Goal: Task Accomplishment & Management: Manage account settings

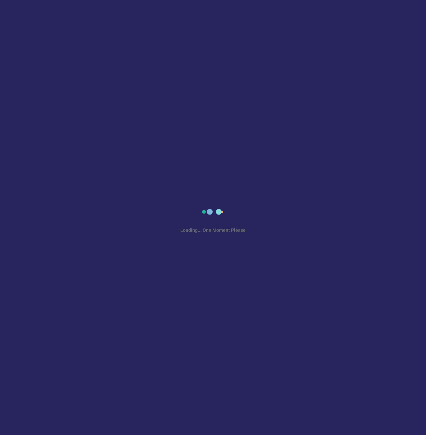
click at [29, 111] on div "Loading... One Moment Please" at bounding box center [213, 217] width 426 height 435
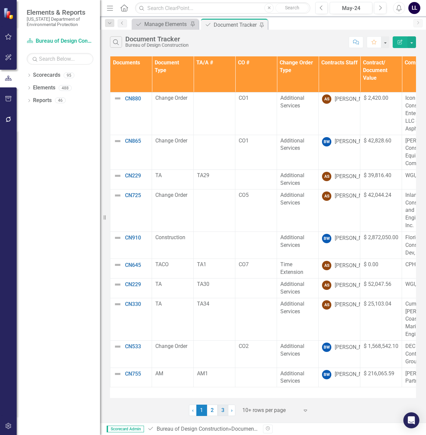
click at [224, 410] on link "3" at bounding box center [223, 409] width 11 height 11
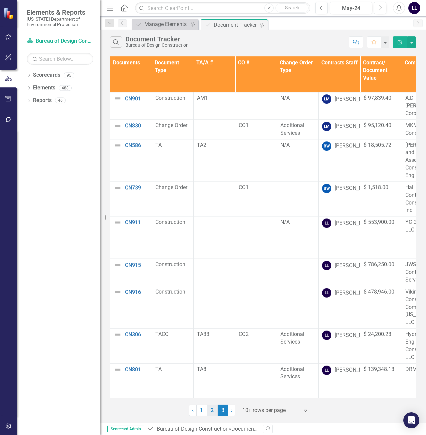
click at [209, 413] on link "2" at bounding box center [212, 409] width 11 height 11
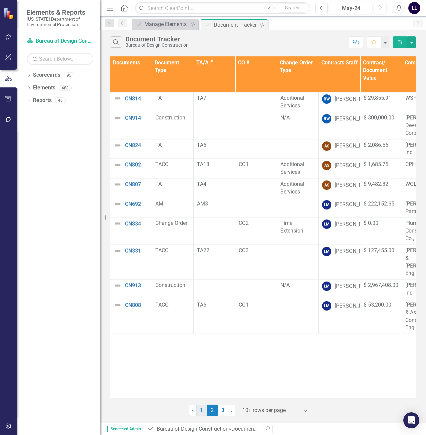
click at [199, 410] on link "1" at bounding box center [201, 409] width 11 height 11
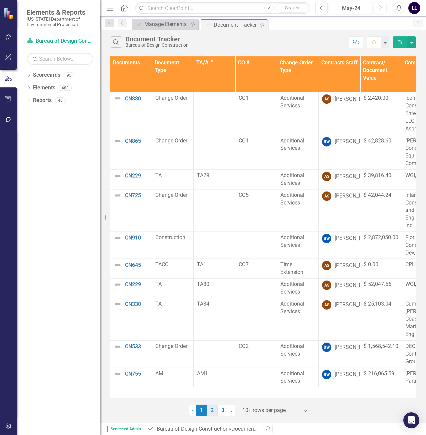
click at [216, 410] on link "2" at bounding box center [212, 409] width 11 height 11
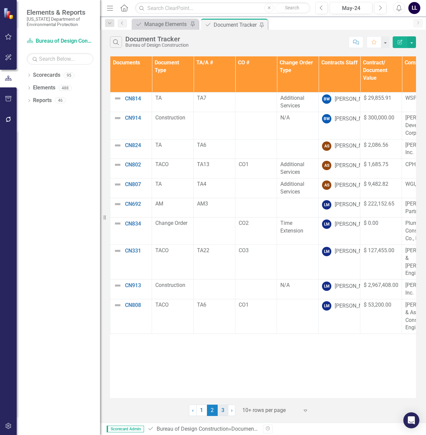
click at [221, 409] on link "3" at bounding box center [223, 409] width 11 height 11
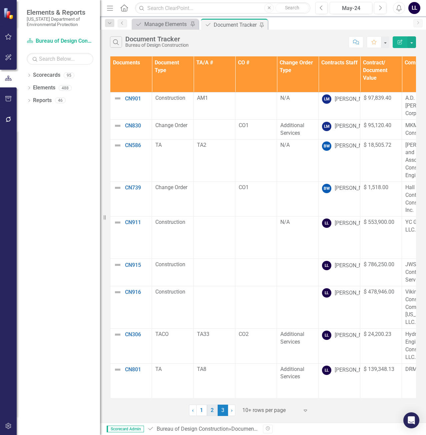
click at [212, 411] on link "2" at bounding box center [212, 409] width 11 height 11
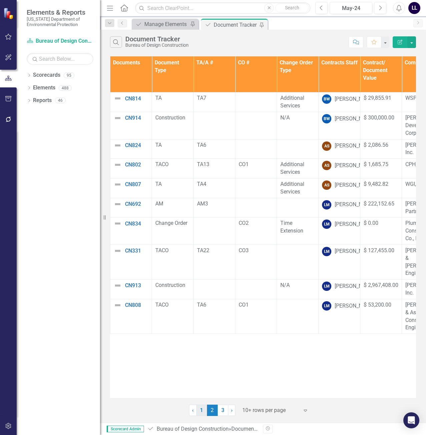
click at [201, 410] on link "1" at bounding box center [201, 409] width 11 height 11
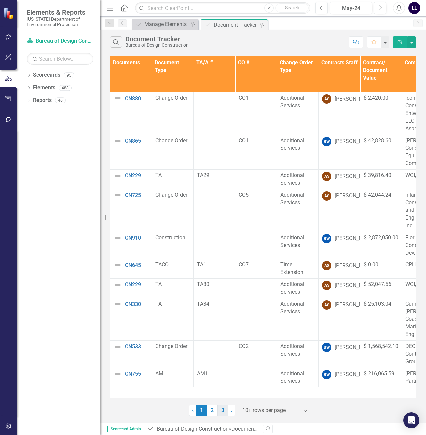
click at [223, 413] on link "3" at bounding box center [223, 409] width 11 height 11
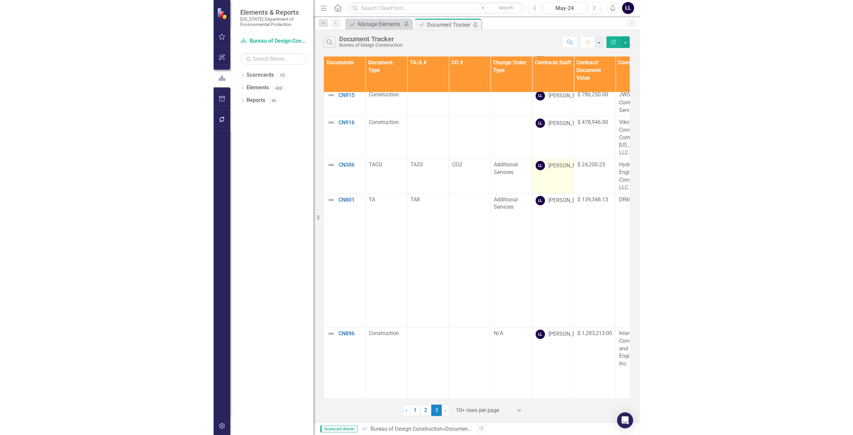
scroll to position [169, 0]
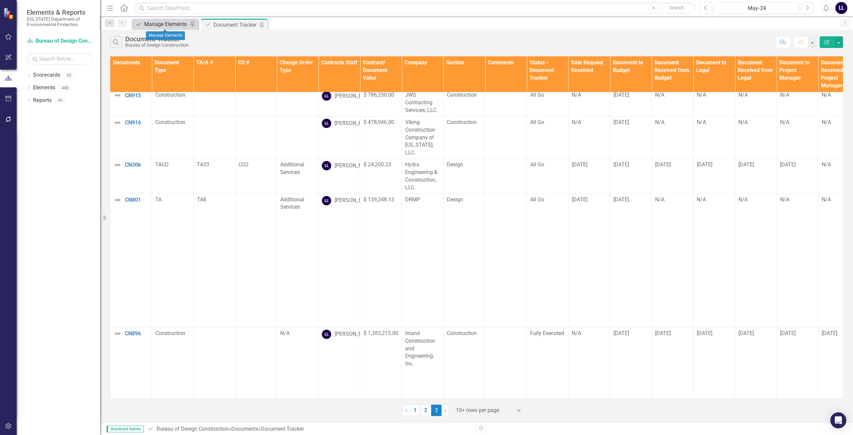
click at [172, 23] on div "Manage Elements" at bounding box center [166, 24] width 44 height 8
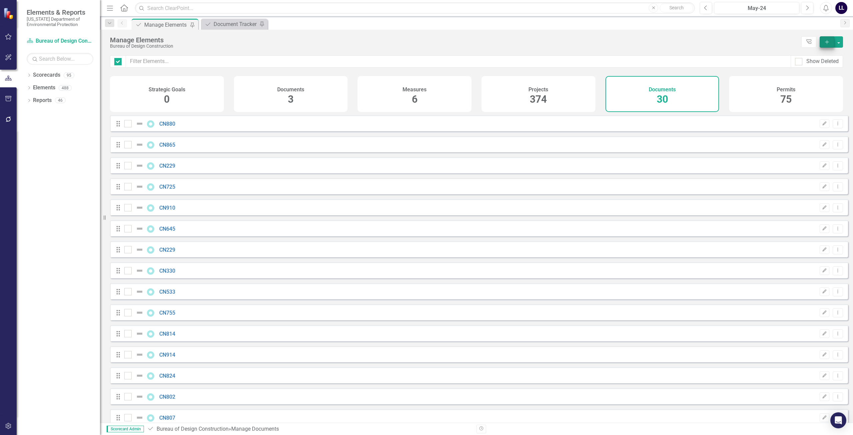
checkbox input "false"
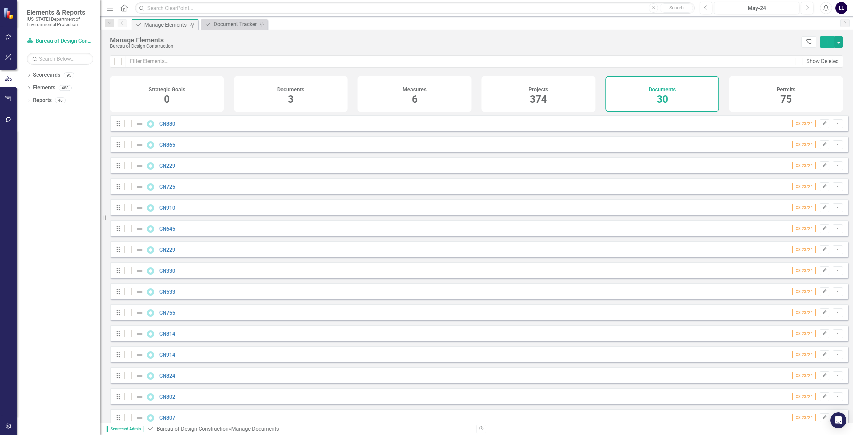
click at [426, 41] on icon "Add" at bounding box center [827, 42] width 6 height 5
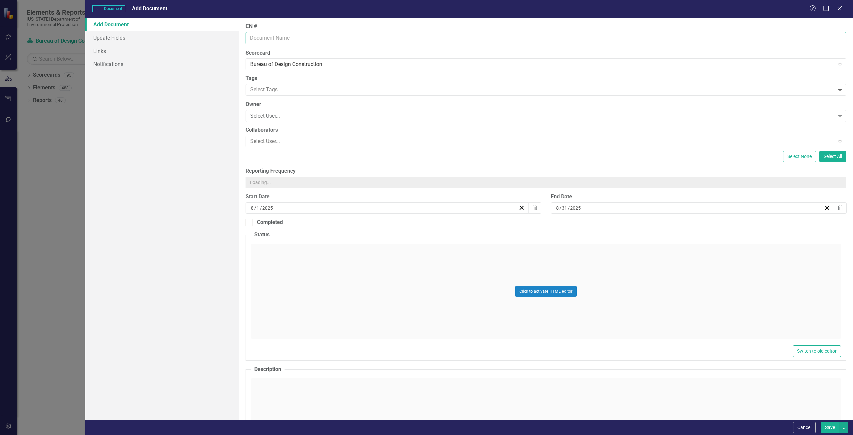
click at [267, 37] on input "CN #" at bounding box center [546, 38] width 601 height 12
type input "CN814"
click at [426, 429] on button "Save" at bounding box center [830, 428] width 19 height 12
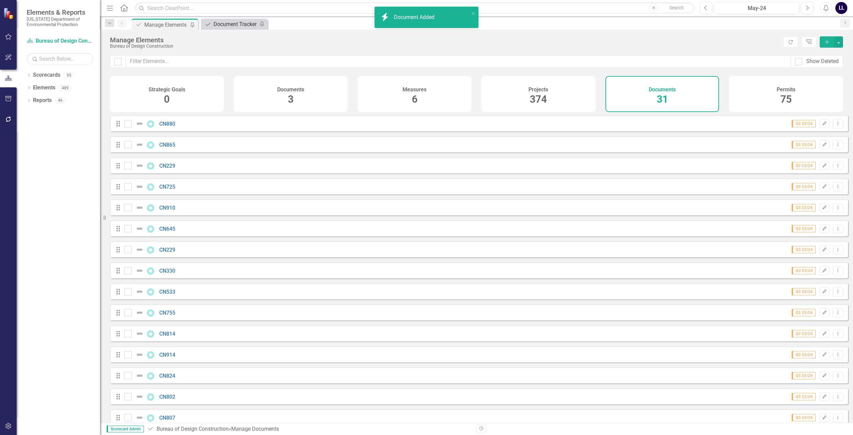
click at [233, 27] on div "Document Tracker" at bounding box center [236, 24] width 44 height 8
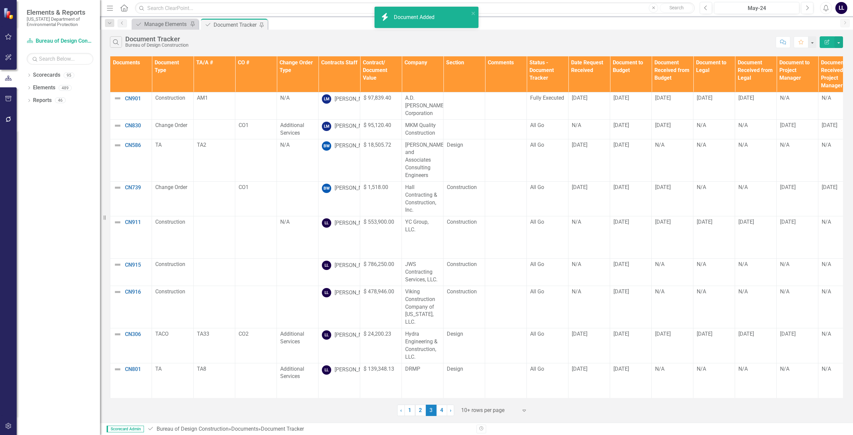
scroll to position [169, 0]
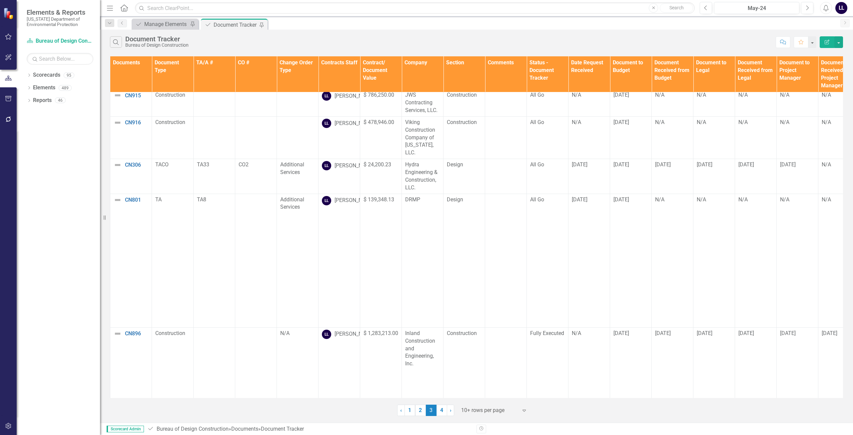
click at [426, 412] on link "4" at bounding box center [442, 410] width 11 height 11
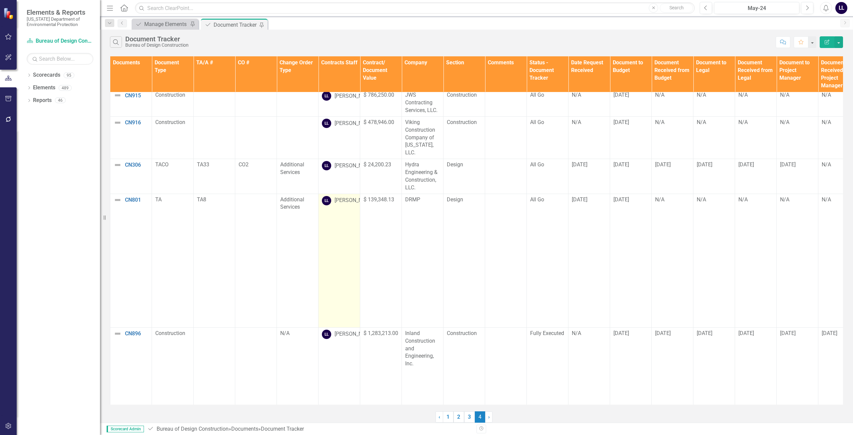
scroll to position [0, 0]
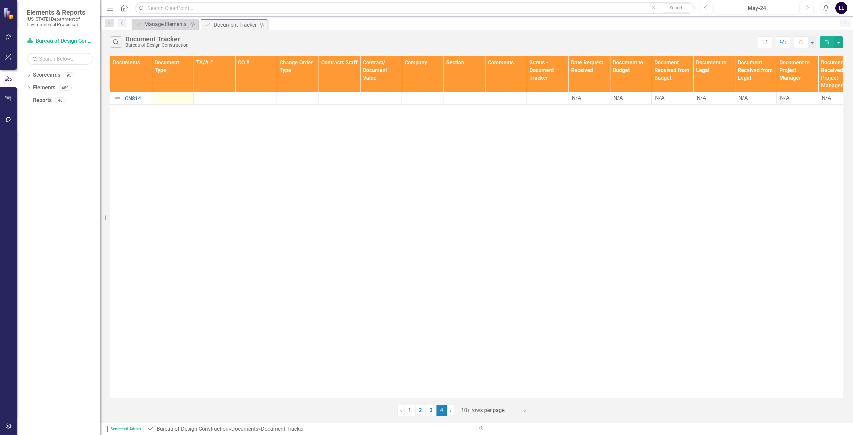
click at [166, 98] on div at bounding box center [172, 98] width 35 height 8
click at [168, 98] on div at bounding box center [172, 98] width 35 height 8
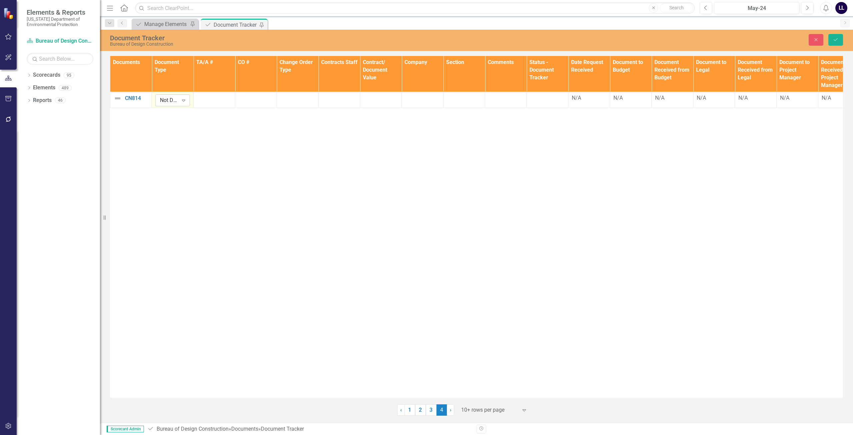
click at [182, 101] on icon "Expand" at bounding box center [183, 100] width 7 height 5
click at [182, 168] on div "TA" at bounding box center [183, 167] width 43 height 8
click at [217, 100] on div at bounding box center [214, 98] width 35 height 8
click at [215, 106] on div at bounding box center [214, 104] width 35 height 21
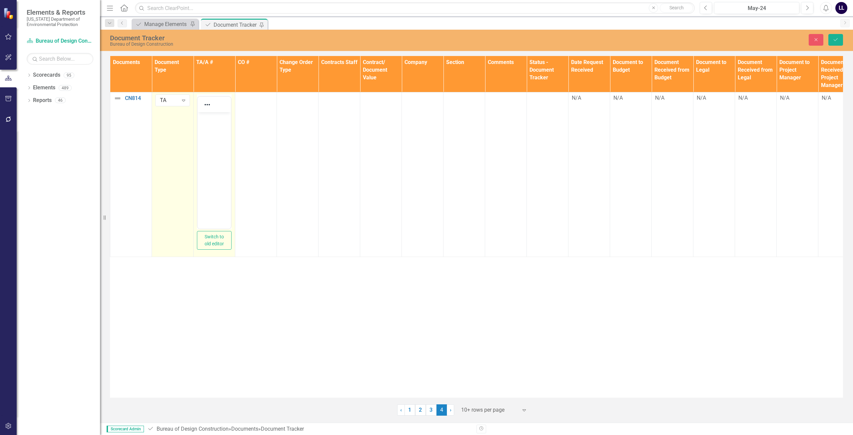
click at [215, 128] on body "Rich Text Area. Press ALT-0 for help." at bounding box center [214, 162] width 33 height 100
click at [322, 300] on div "Documents Document Type TA/A # CO # Change Order Type Contracts Staff Contract/…" at bounding box center [476, 227] width 733 height 342
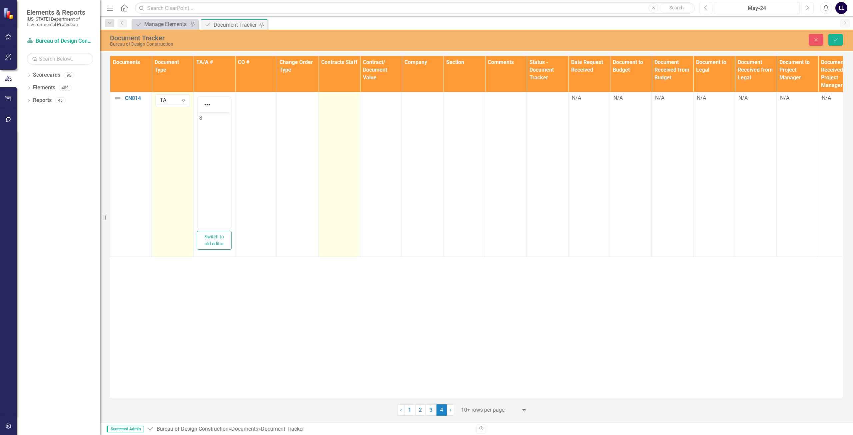
click at [334, 119] on td at bounding box center [340, 174] width 42 height 165
click at [348, 105] on div "Expand" at bounding box center [350, 100] width 12 height 11
click at [336, 103] on div "Not Defined" at bounding box center [336, 100] width 18 height 8
type input "[PERSON_NAME]"
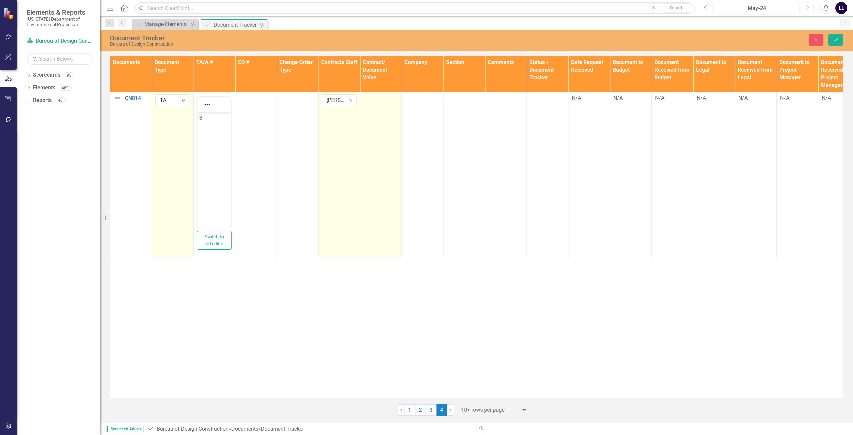
click at [388, 112] on td at bounding box center [381, 174] width 42 height 165
click at [385, 101] on input "number" at bounding box center [381, 100] width 35 height 12
click at [377, 100] on input "number" at bounding box center [381, 100] width 35 height 12
click at [377, 101] on input "number" at bounding box center [381, 100] width 35 height 12
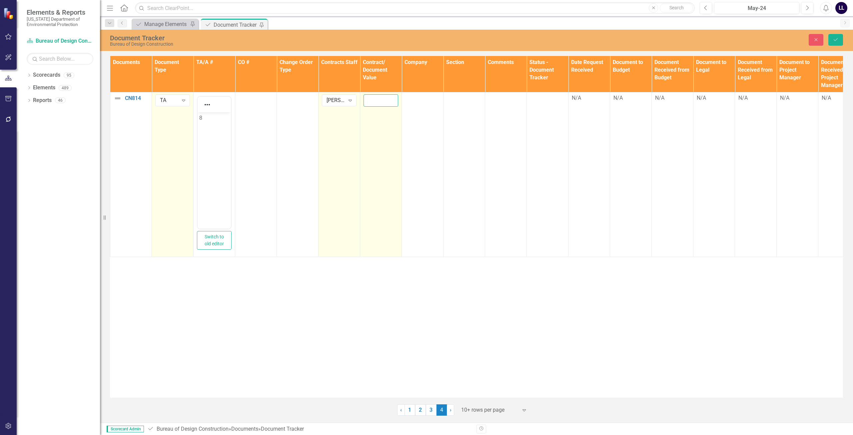
paste input "192819.63"
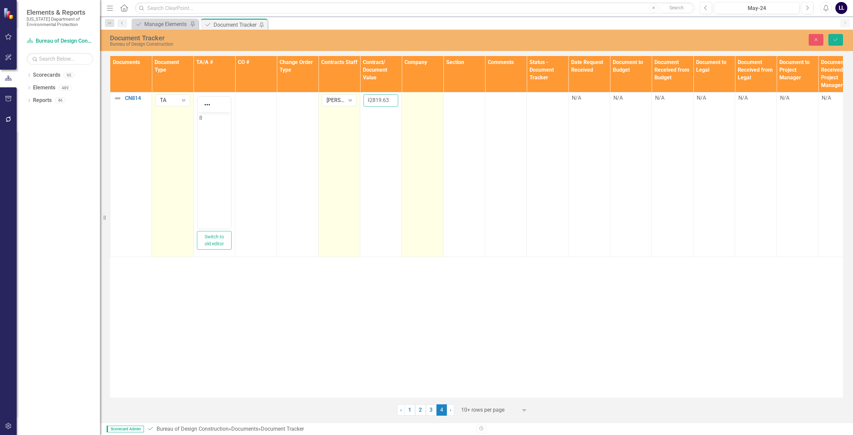
type input "192819.63"
click at [426, 110] on td at bounding box center [423, 174] width 42 height 165
click at [426, 103] on td at bounding box center [423, 174] width 42 height 165
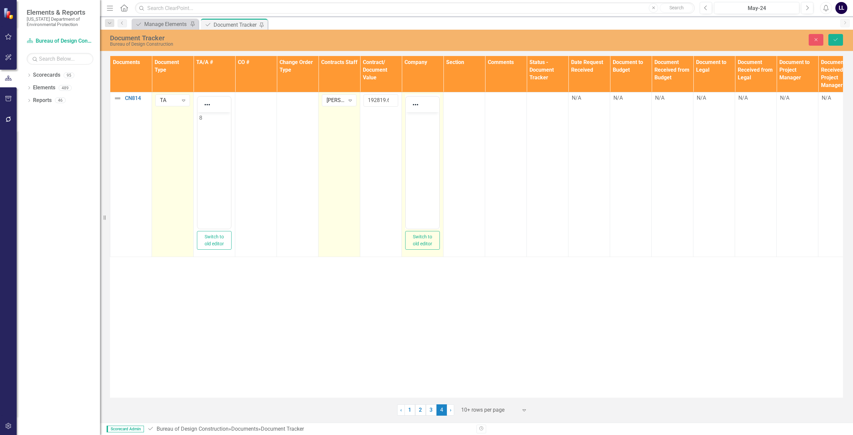
click at [419, 137] on body "Rich Text Area. Press ALT-0 for help." at bounding box center [422, 162] width 33 height 100
click at [426, 36] on button "Save" at bounding box center [836, 40] width 15 height 12
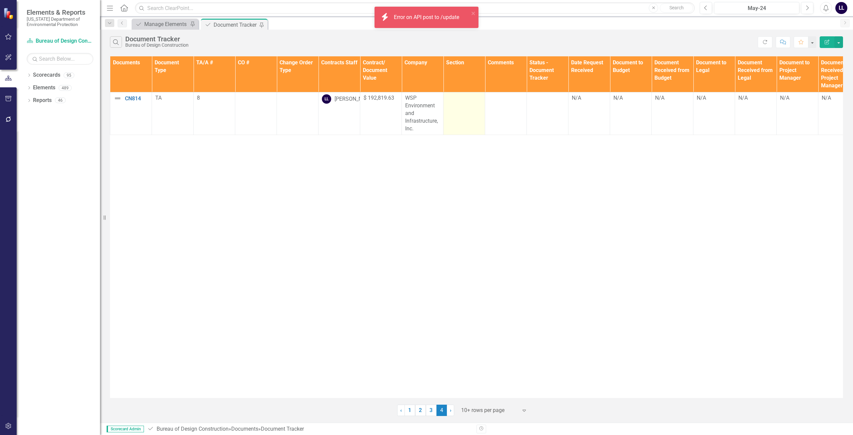
click at [426, 118] on td at bounding box center [465, 113] width 42 height 42
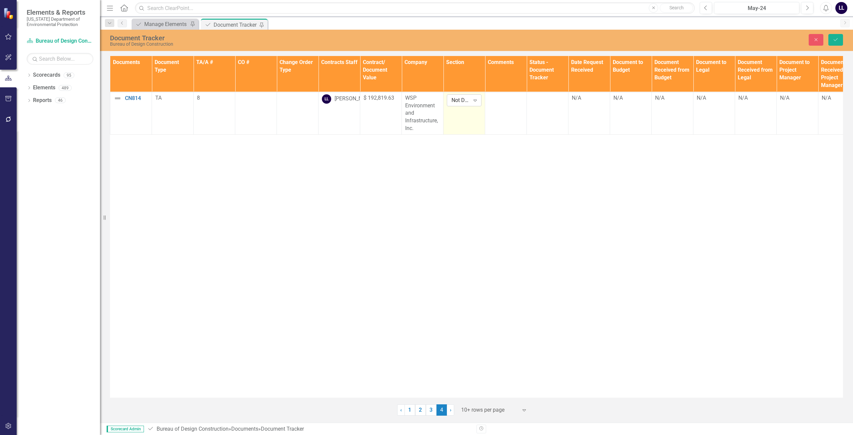
click at [426, 103] on icon "Expand" at bounding box center [475, 100] width 7 height 5
click at [426, 106] on td at bounding box center [506, 113] width 42 height 42
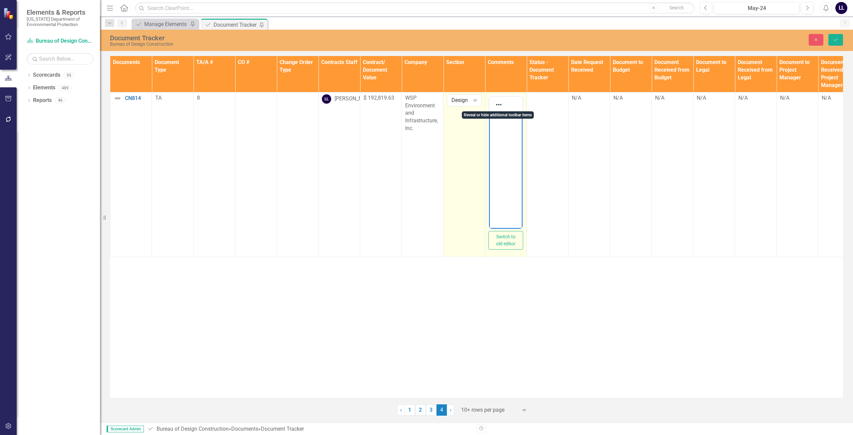
click at [426, 121] on p "Rich Text Area. Press ALT-0 for help." at bounding box center [506, 118] width 30 height 8
click at [426, 300] on div "Documents Document Type TA/A # CO # Change Order Type Contracts Staff Contract/…" at bounding box center [476, 227] width 733 height 342
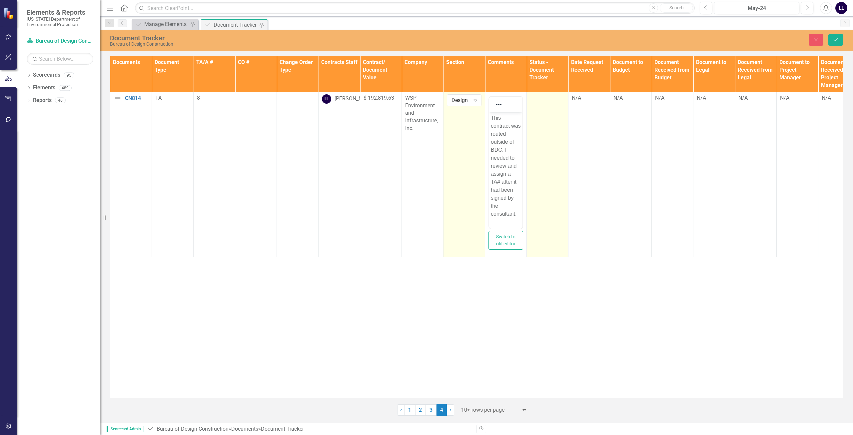
click at [426, 127] on td at bounding box center [548, 174] width 42 height 165
click at [426, 140] on td at bounding box center [548, 174] width 42 height 165
click at [426, 101] on div "Expand" at bounding box center [559, 100] width 12 height 11
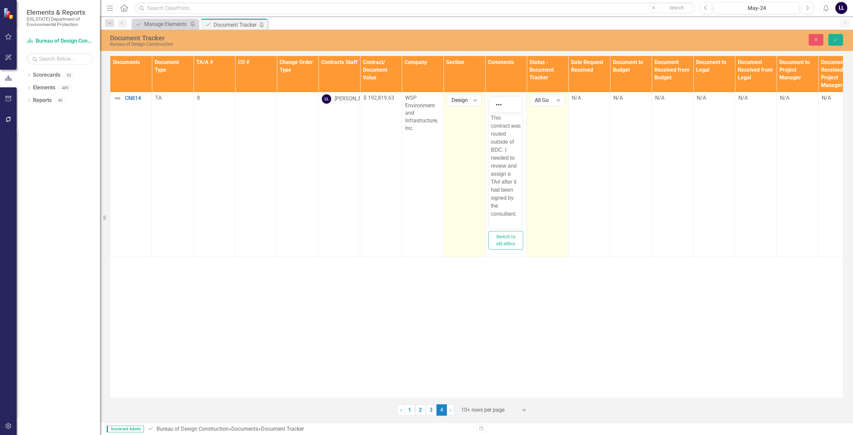
click at [426, 339] on div "Documents Document Type TA/A # CO # Change Order Type Contracts Staff Contract/…" at bounding box center [476, 227] width 733 height 342
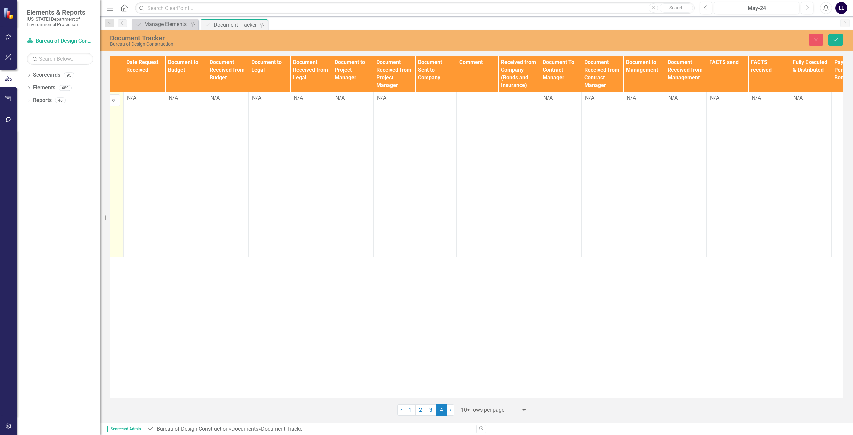
scroll to position [0, 383]
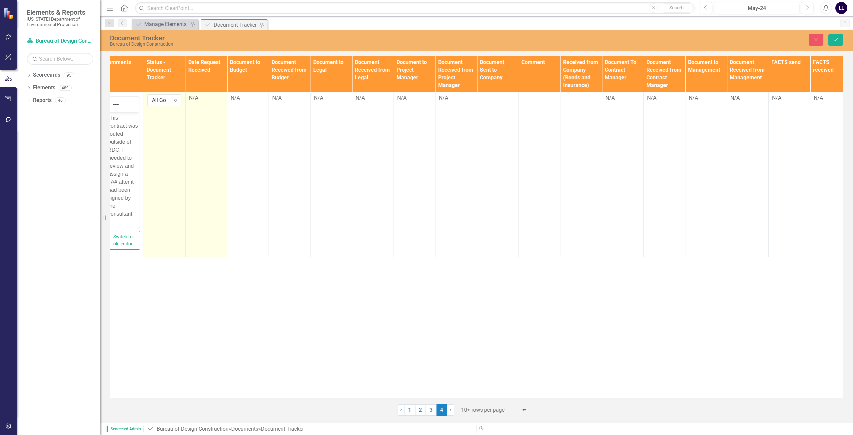
click at [206, 99] on div "N/A" at bounding box center [206, 98] width 35 height 8
click at [207, 104] on td "N/A" at bounding box center [207, 174] width 42 height 165
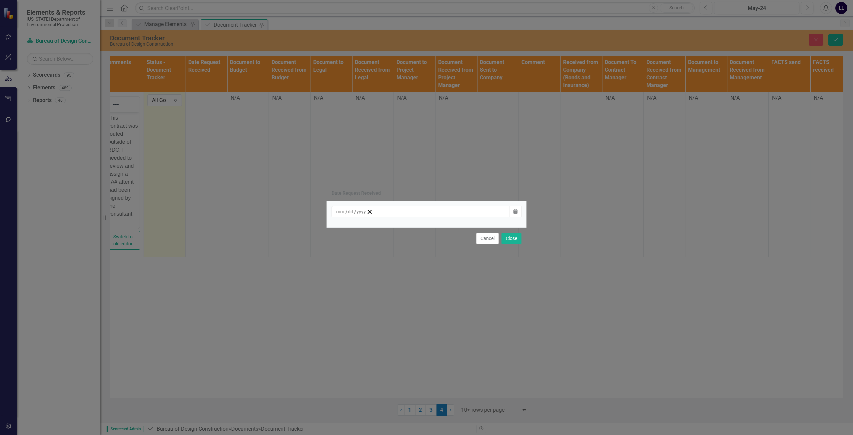
click at [367, 212] on div "/ /" at bounding box center [351, 211] width 31 height 7
click at [399, 288] on button "20" at bounding box center [390, 283] width 17 height 12
click at [426, 241] on button "Close" at bounding box center [512, 239] width 20 height 12
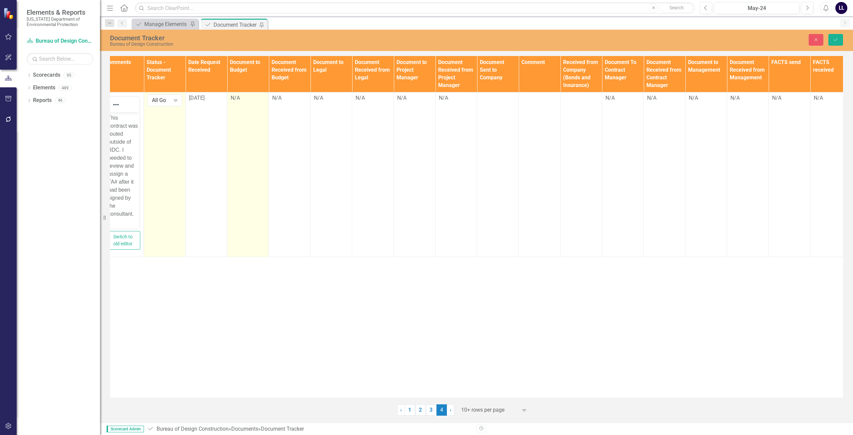
click at [244, 99] on div "N/A" at bounding box center [248, 98] width 35 height 8
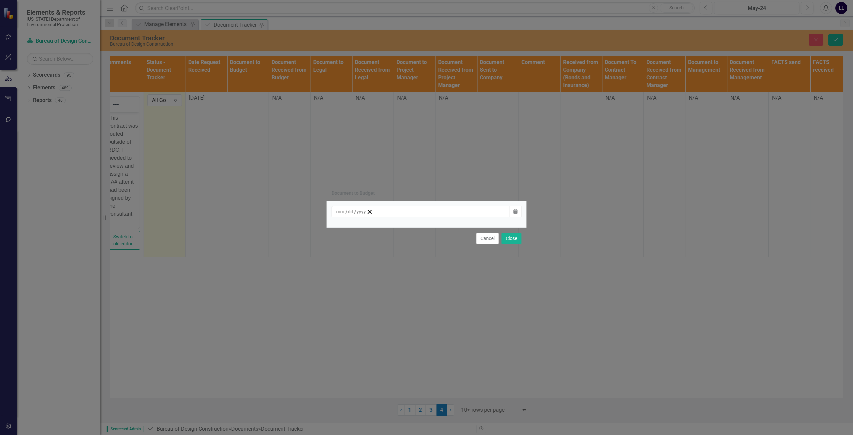
click at [369, 220] on div "/ / Calendar" at bounding box center [427, 214] width 200 height 26
click at [367, 215] on div "/ /" at bounding box center [351, 211] width 31 height 7
click at [410, 273] on abbr "14" at bounding box center [406, 270] width 5 height 5
click at [426, 237] on button "Close" at bounding box center [512, 239] width 20 height 12
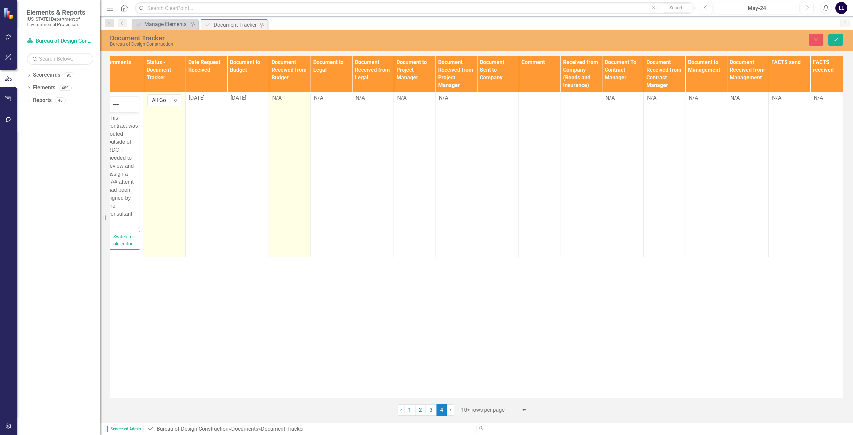
click at [293, 101] on div "N/A" at bounding box center [289, 98] width 35 height 8
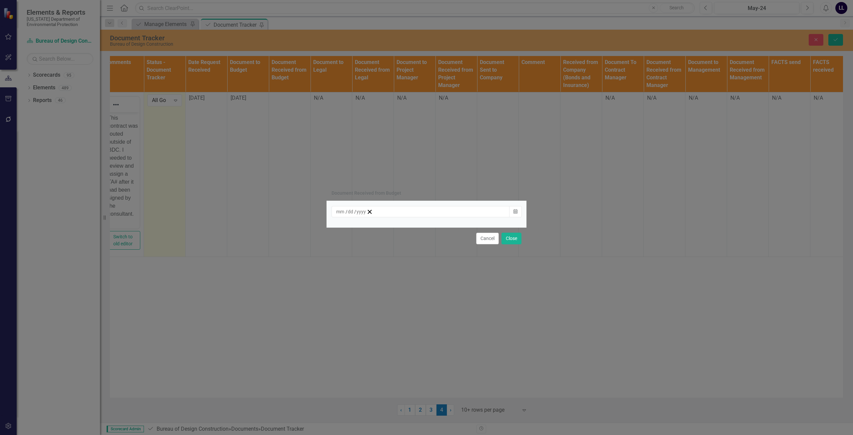
click at [367, 214] on div "/ /" at bounding box center [351, 211] width 31 height 7
click at [410, 273] on abbr "14" at bounding box center [406, 270] width 5 height 5
click at [426, 239] on button "Close" at bounding box center [512, 239] width 20 height 12
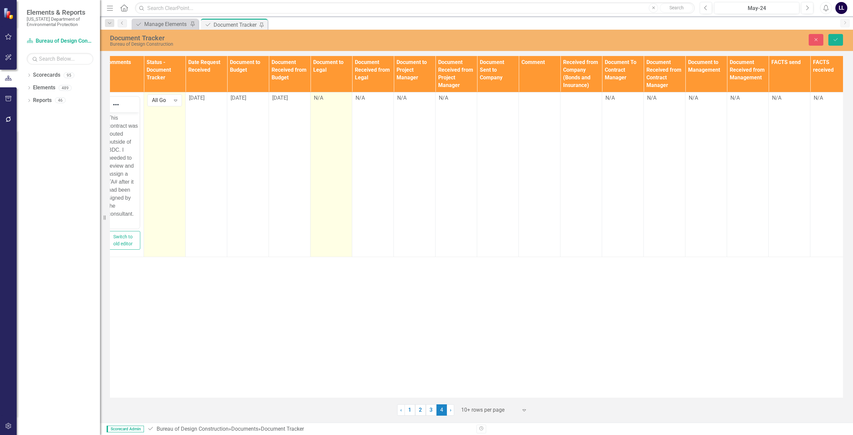
click at [328, 101] on div "N/A" at bounding box center [331, 98] width 35 height 8
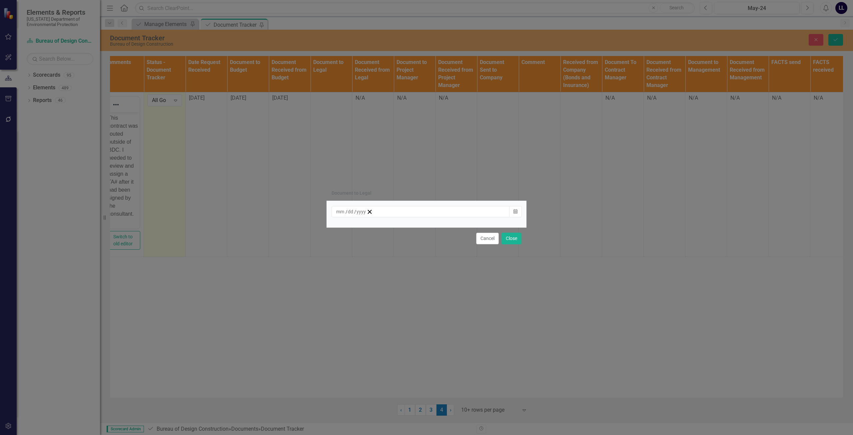
click at [367, 212] on div "/ /" at bounding box center [351, 211] width 31 height 7
click at [426, 274] on button "15" at bounding box center [423, 271] width 17 height 12
click at [426, 237] on button "Close" at bounding box center [512, 239] width 20 height 12
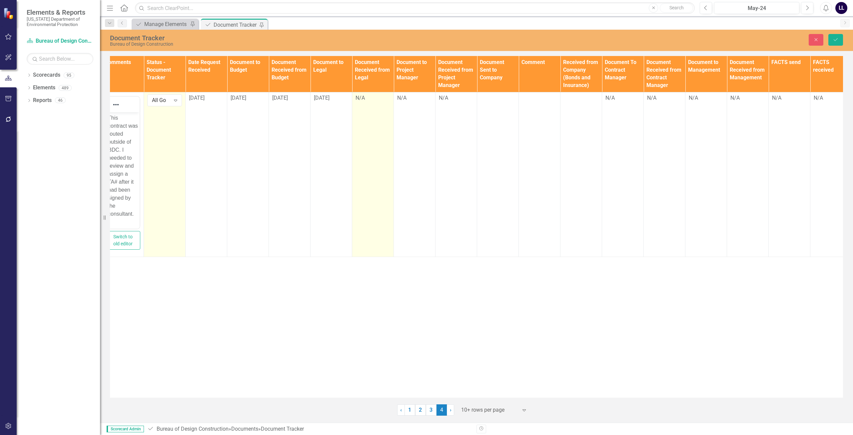
click at [379, 109] on td "N/A" at bounding box center [373, 174] width 42 height 165
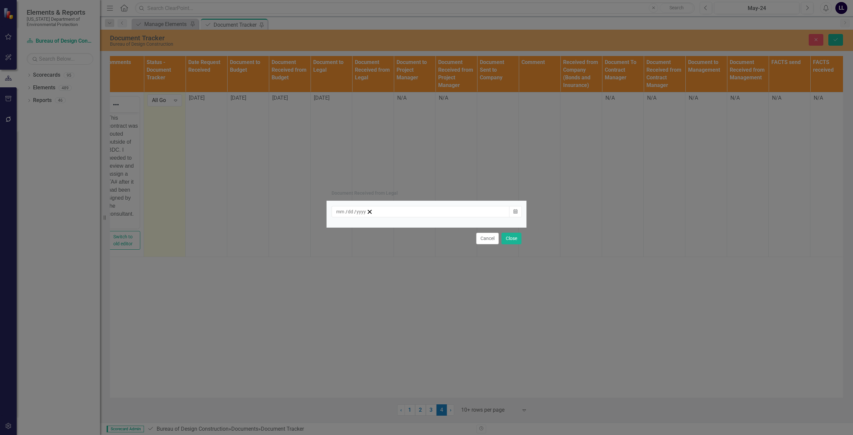
click at [389, 216] on div "/ /" at bounding box center [421, 211] width 178 height 11
click at [426, 274] on button "15" at bounding box center [423, 271] width 17 height 12
click at [426, 238] on button "Close" at bounding box center [512, 239] width 20 height 12
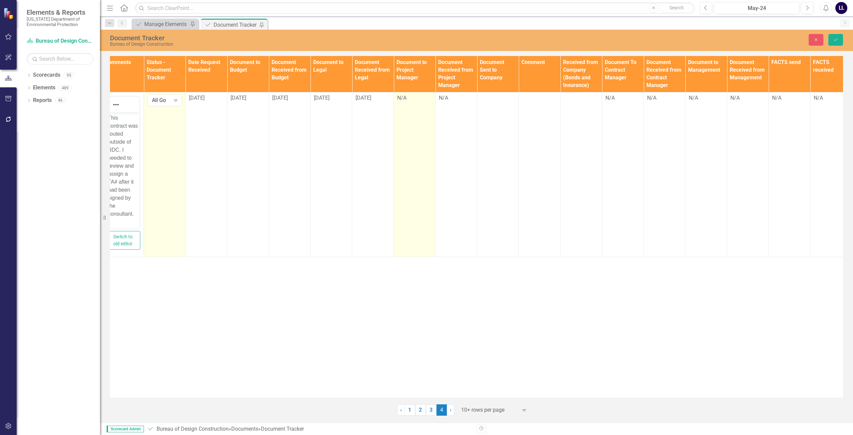
click at [415, 108] on td "N/A" at bounding box center [415, 174] width 42 height 165
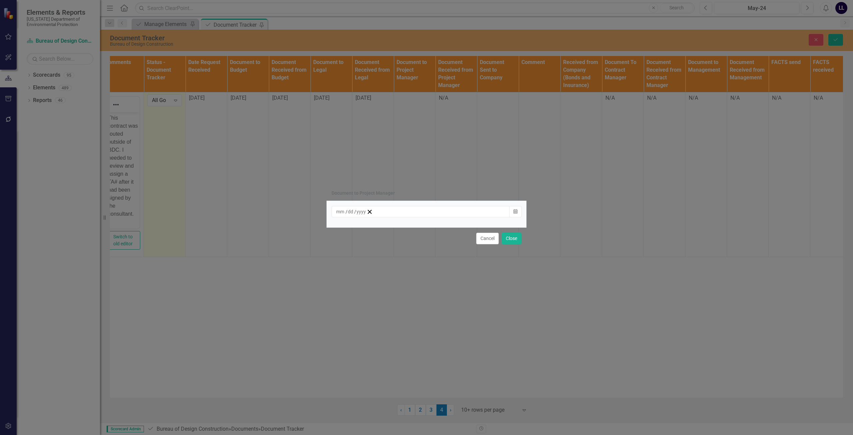
click at [367, 214] on div "/ /" at bounding box center [351, 211] width 31 height 7
click at [376, 285] on abbr "19" at bounding box center [373, 282] width 5 height 5
click at [426, 236] on button "Close" at bounding box center [512, 239] width 20 height 12
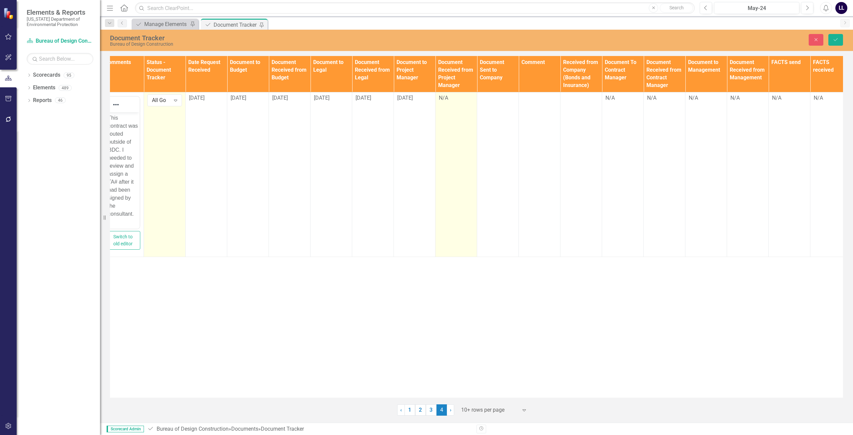
click at [426, 106] on td "N/A" at bounding box center [457, 174] width 42 height 165
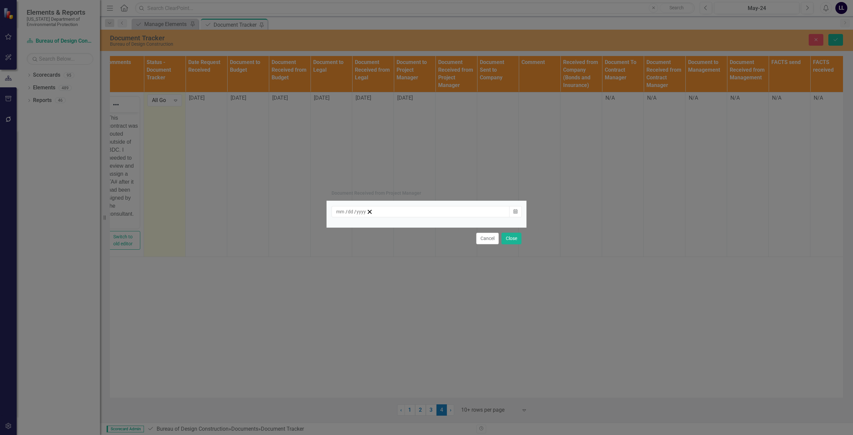
click at [367, 212] on div "/ /" at bounding box center [351, 211] width 31 height 7
click at [382, 286] on button "19" at bounding box center [373, 283] width 17 height 12
click at [426, 236] on button "Close" at bounding box center [512, 239] width 20 height 12
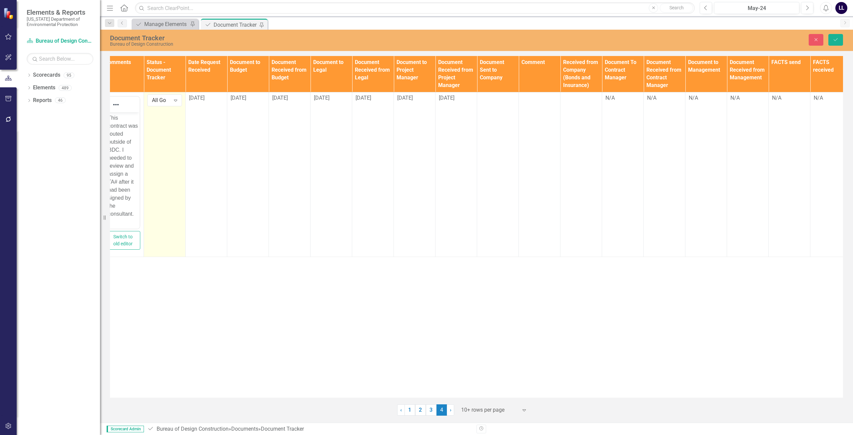
scroll to position [0, 475]
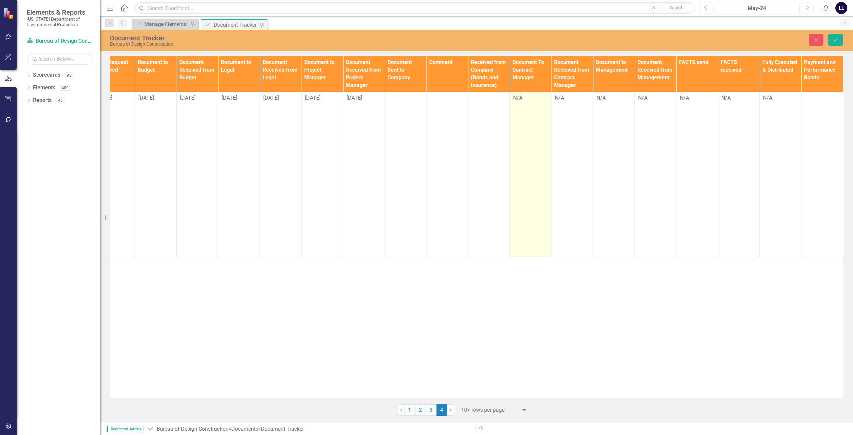
click at [426, 105] on td "N/A" at bounding box center [531, 174] width 42 height 165
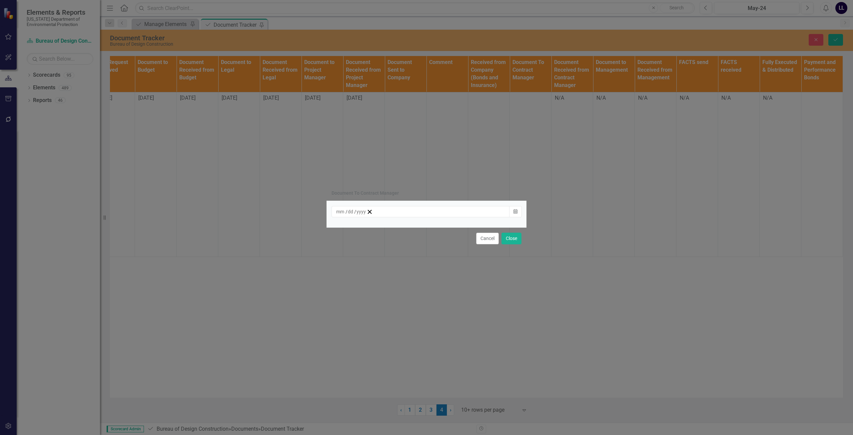
click at [367, 210] on div "/ /" at bounding box center [351, 211] width 31 height 7
click at [399, 286] on button "20" at bounding box center [390, 283] width 17 height 12
click at [426, 238] on button "Close" at bounding box center [512, 239] width 20 height 12
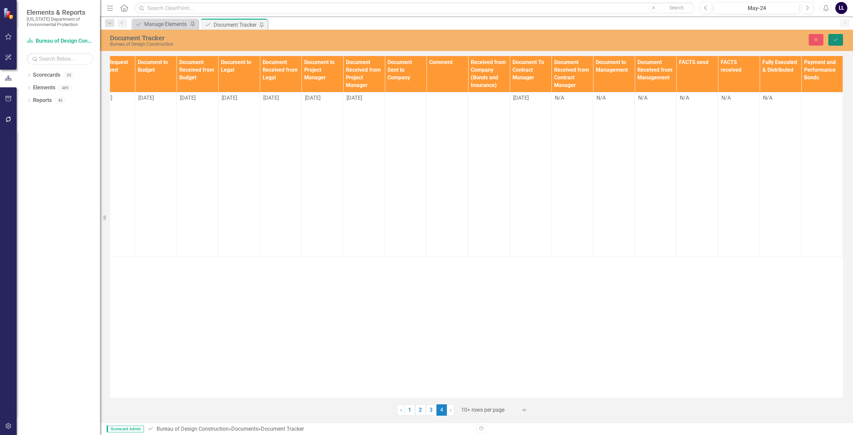
click at [426, 40] on icon "Save" at bounding box center [836, 39] width 6 height 5
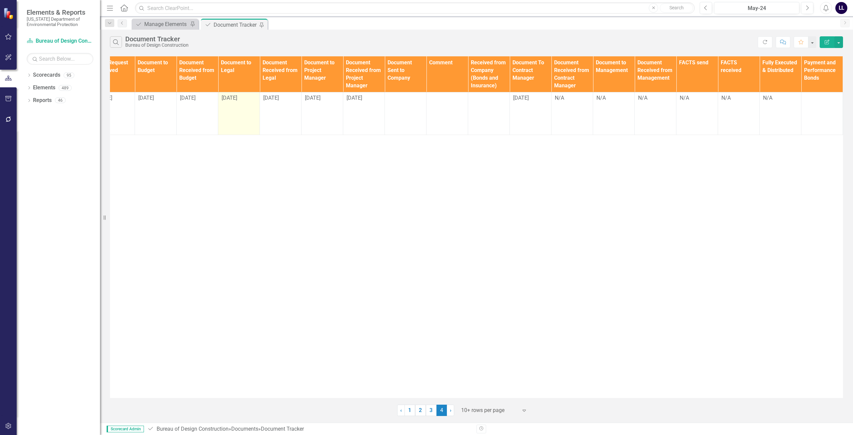
click at [237, 102] on div "[DATE]" at bounding box center [239, 98] width 35 height 8
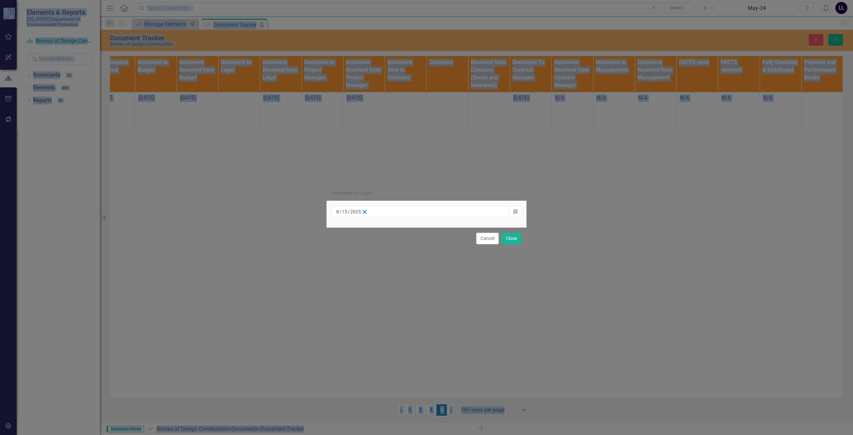
click at [367, 211] on line "button" at bounding box center [365, 212] width 4 height 4
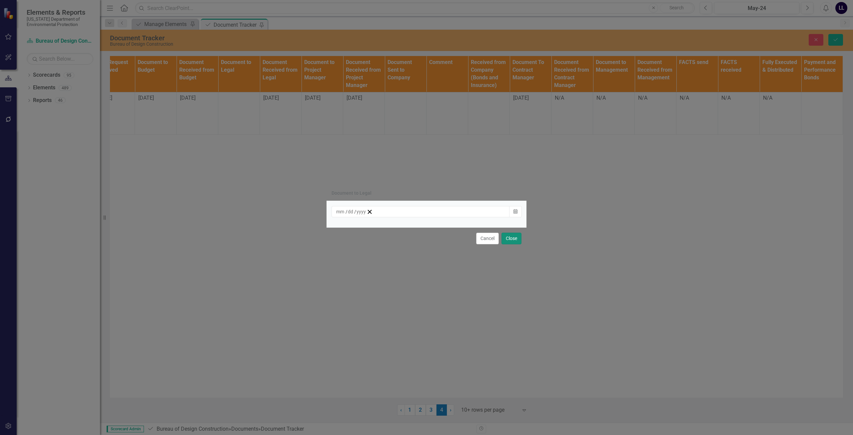
click at [426, 234] on button "Close" at bounding box center [512, 239] width 20 height 12
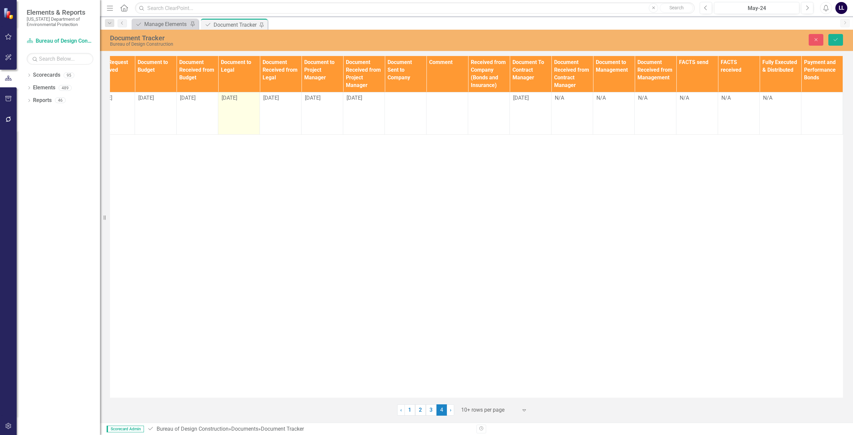
click at [236, 99] on span "[DATE]" at bounding box center [230, 98] width 16 height 6
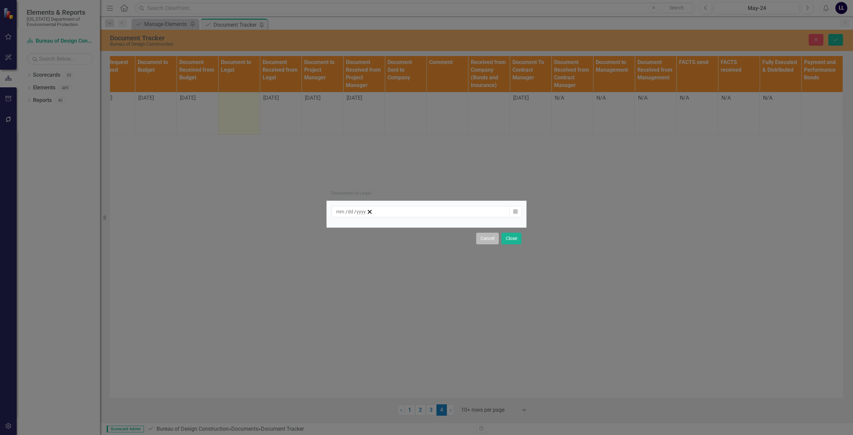
click at [426, 239] on button "Cancel" at bounding box center [487, 239] width 23 height 12
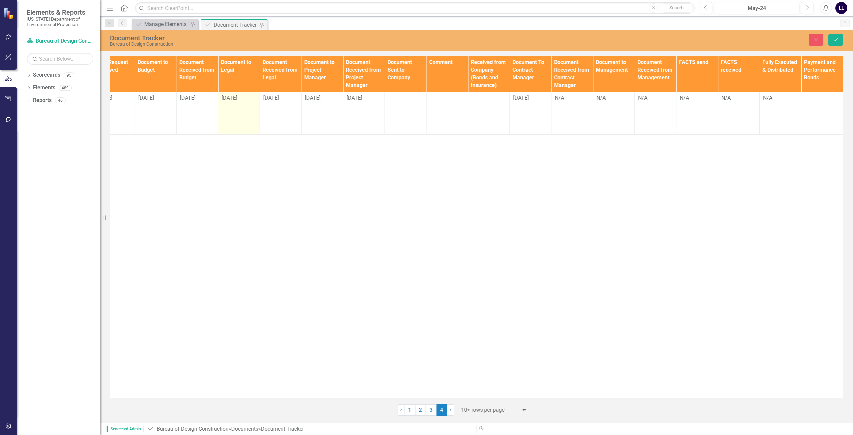
click at [234, 95] on span "[DATE]" at bounding box center [230, 98] width 16 height 6
drag, startPoint x: 243, startPoint y: 96, endPoint x: 185, endPoint y: 100, distance: 58.1
click at [185, 100] on tr "CN814 Edit Edit Document Link Open Element TA 8 LL [PERSON_NAME] $ 192,819.63 W…" at bounding box center [239, 113] width 1208 height 42
click at [224, 100] on span "[DATE]" at bounding box center [230, 98] width 16 height 6
drag, startPoint x: 241, startPoint y: 98, endPoint x: 218, endPoint y: 99, distance: 22.3
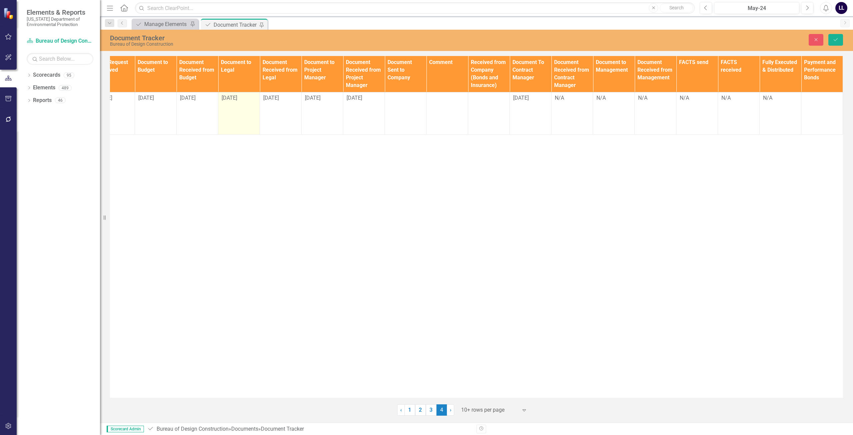
click at [218, 99] on td "[DATE]" at bounding box center [239, 113] width 42 height 42
click at [226, 99] on span "[DATE]" at bounding box center [230, 98] width 16 height 6
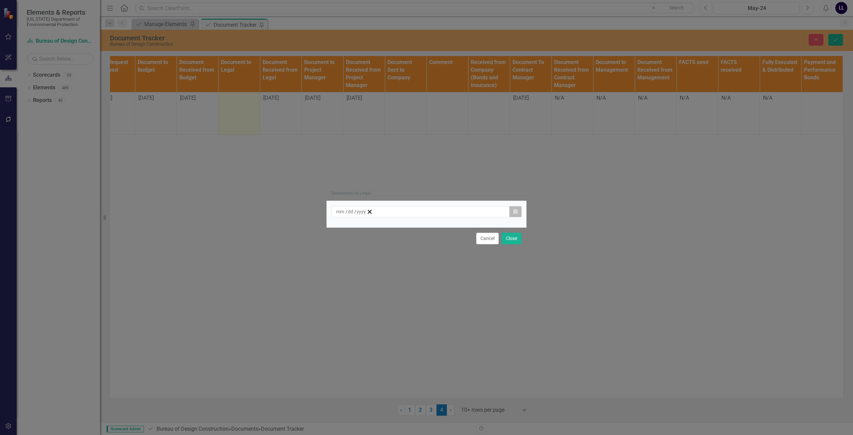
click at [426, 212] on icon "button" at bounding box center [516, 211] width 4 height 5
click at [426, 205] on div "/ / Calendar" at bounding box center [427, 214] width 200 height 26
drag, startPoint x: 422, startPoint y: 212, endPoint x: 353, endPoint y: 214, distance: 69.0
click at [353, 214] on div "/ /" at bounding box center [351, 211] width 31 height 7
click at [426, 211] on div "/ /" at bounding box center [417, 211] width 163 height 7
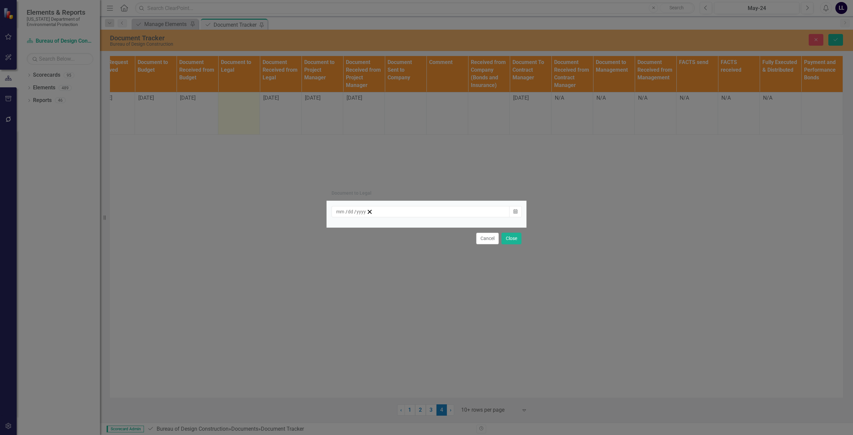
click at [426, 225] on div "/ / Calendar" at bounding box center [427, 214] width 200 height 26
click at [426, 239] on button "Close" at bounding box center [512, 239] width 20 height 12
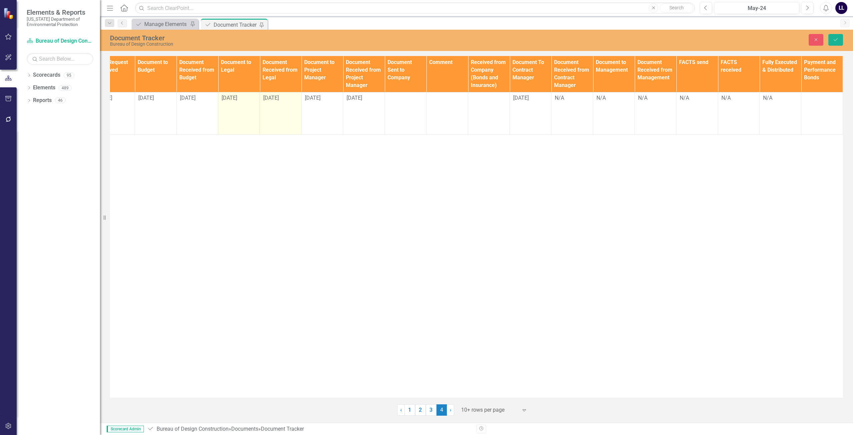
click at [283, 100] on div "[DATE]" at bounding box center [280, 98] width 35 height 8
drag, startPoint x: 294, startPoint y: 97, endPoint x: 255, endPoint y: 97, distance: 38.7
click at [255, 97] on tr "CN814 Edit Edit Document Link Open Element TA 8 LL [PERSON_NAME] $ 192,819.63 W…" at bounding box center [239, 113] width 1208 height 42
click at [282, 148] on div "Documents Document Type TA/A # CO # Change Order Type Contracts Staff Contract/…" at bounding box center [476, 227] width 733 height 342
click at [284, 101] on div "[DATE]" at bounding box center [280, 98] width 35 height 8
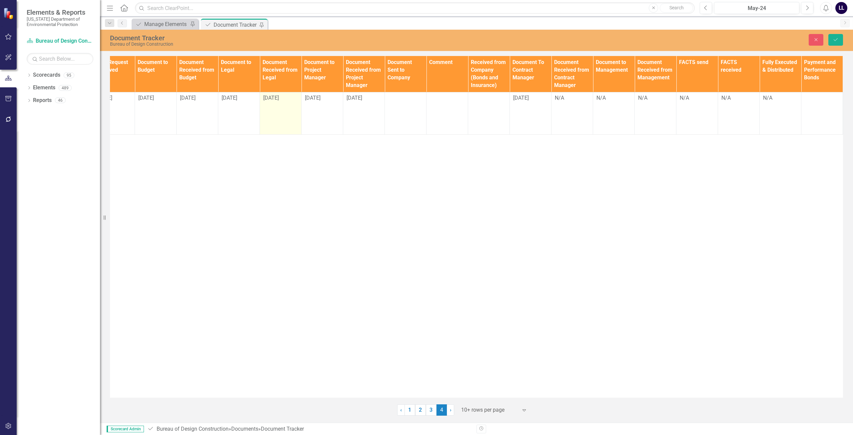
click at [284, 101] on div "[DATE]" at bounding box center [280, 98] width 35 height 8
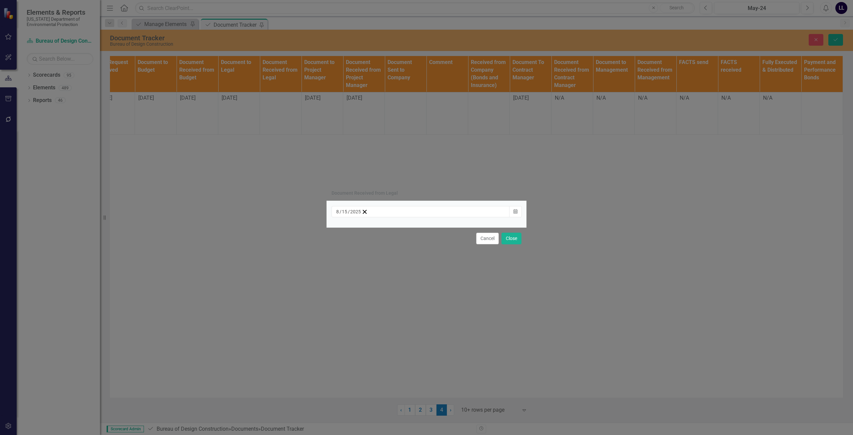
click at [414, 207] on div "[DATE] Calendar" at bounding box center [427, 214] width 200 height 26
click at [362, 212] on div "[DATE]" at bounding box center [349, 211] width 26 height 7
drag, startPoint x: 328, startPoint y: 208, endPoint x: 311, endPoint y: 207, distance: 16.4
click at [311, 207] on div "Document Received from Legal [DATE] [DATE] « ‹ [DATE] › » Sun Mon Tue Wed Thu F…" at bounding box center [426, 217] width 853 height 435
click at [426, 209] on div "[DATE] [DATE]" at bounding box center [417, 211] width 163 height 7
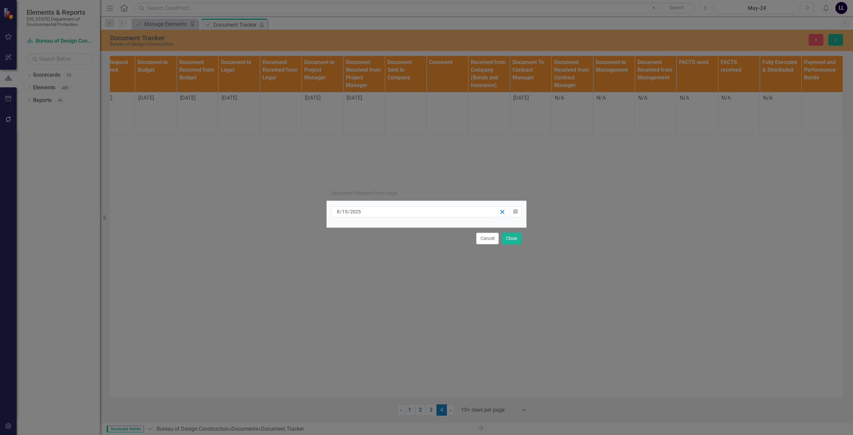
click at [426, 211] on icon "button" at bounding box center [502, 212] width 6 height 6
click at [367, 212] on line "button" at bounding box center [365, 212] width 4 height 4
click at [426, 238] on button "Close" at bounding box center [512, 239] width 20 height 12
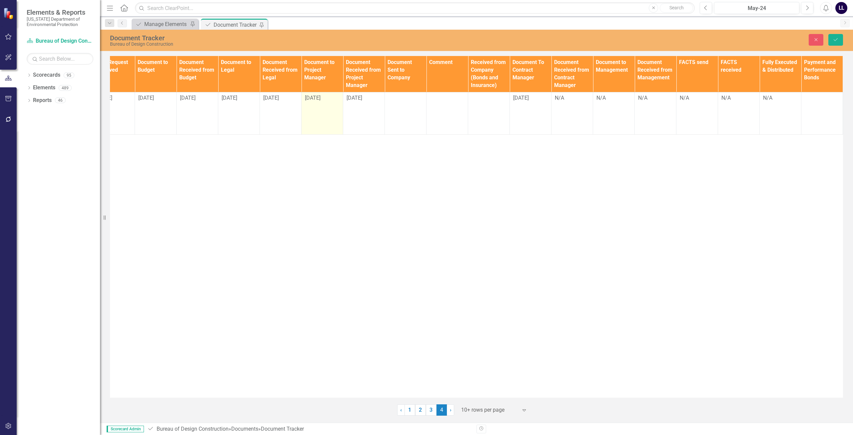
click at [329, 110] on td "[DATE]" at bounding box center [323, 113] width 42 height 42
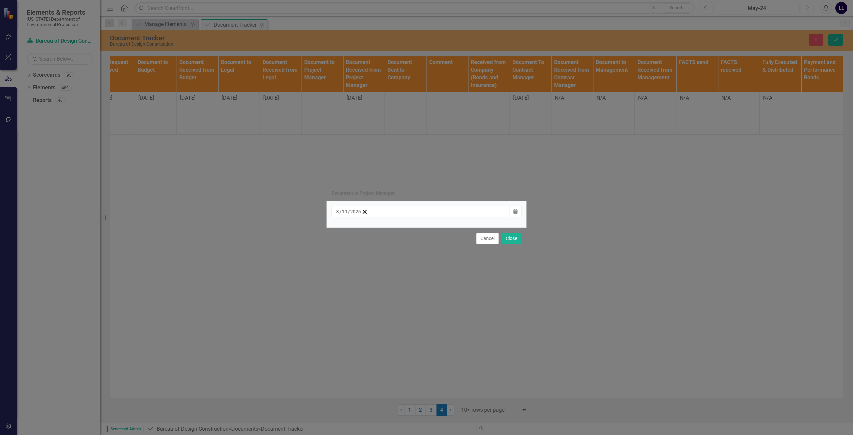
click at [362, 213] on div "[DATE]" at bounding box center [349, 211] width 26 height 7
click at [426, 273] on abbr "15" at bounding box center [423, 270] width 5 height 5
click at [426, 238] on button "Close" at bounding box center [512, 239] width 20 height 12
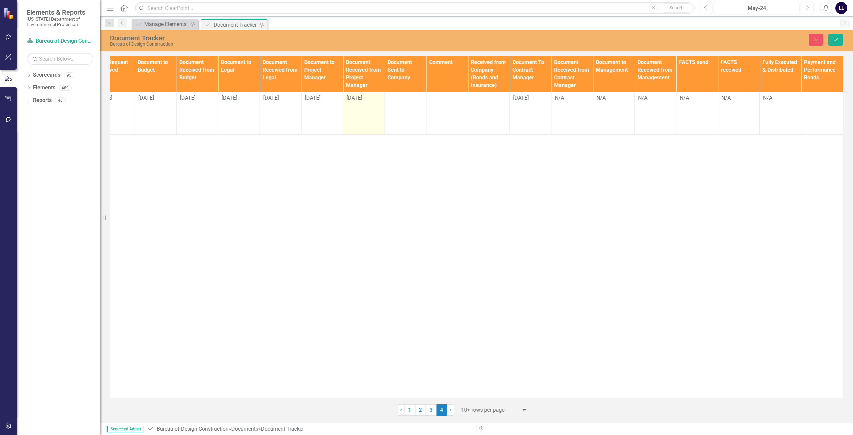
click at [359, 97] on span "[DATE]" at bounding box center [355, 98] width 16 height 6
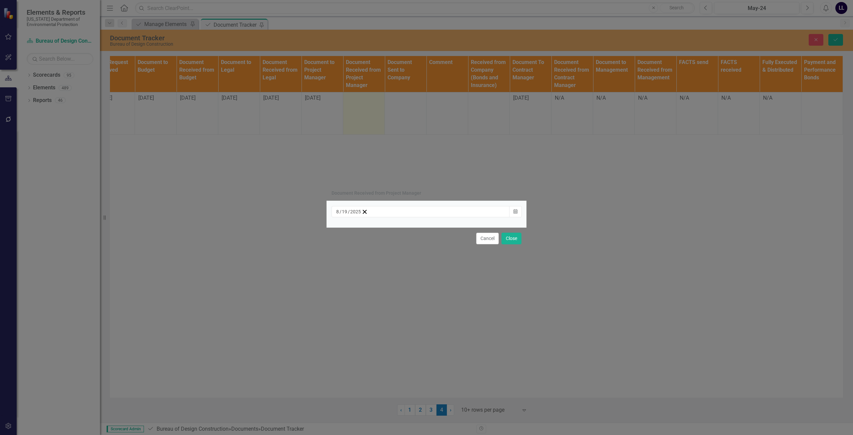
click at [426, 216] on div "[DATE]" at bounding box center [421, 211] width 178 height 11
click at [426, 273] on abbr "15" at bounding box center [423, 270] width 5 height 5
click at [426, 238] on button "Close" at bounding box center [512, 239] width 20 height 12
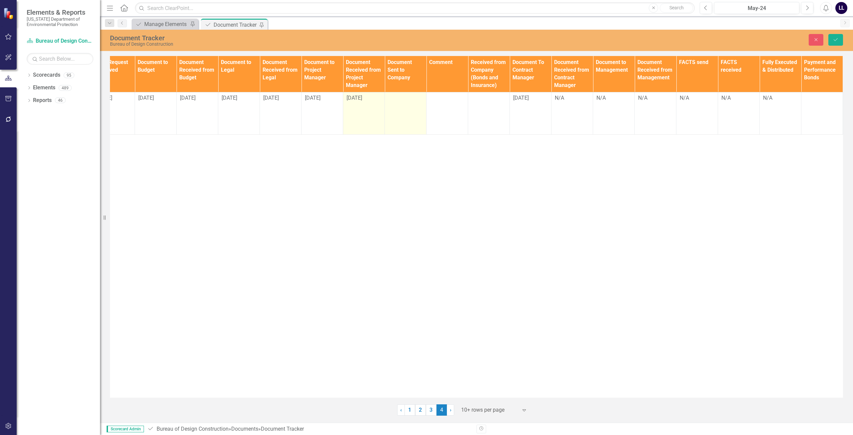
click at [410, 100] on div at bounding box center [405, 98] width 35 height 8
click at [410, 100] on input "text" at bounding box center [405, 100] width 35 height 12
type input "[DATE]"
click at [426, 161] on div "Documents Document Type TA/A # CO # Change Order Type Contracts Staff Contract/…" at bounding box center [476, 227] width 733 height 342
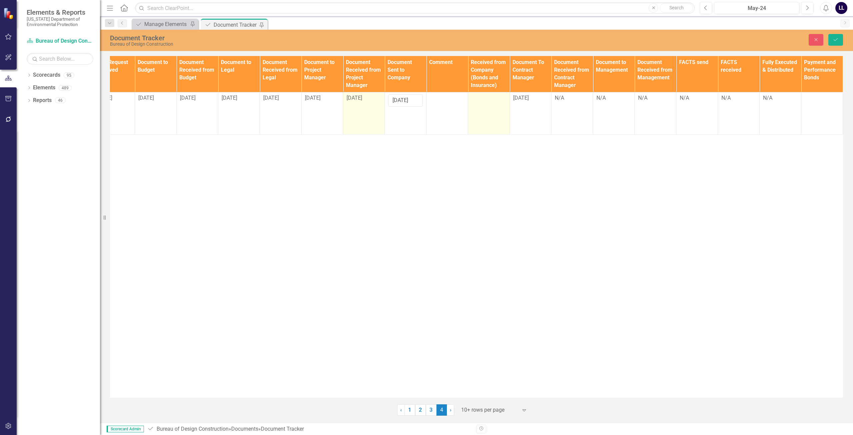
click at [426, 101] on div at bounding box center [489, 98] width 35 height 8
click at [426, 101] on input "text" at bounding box center [489, 100] width 35 height 12
type input "[DATE]"
click button "Save" at bounding box center [836, 40] width 15 height 12
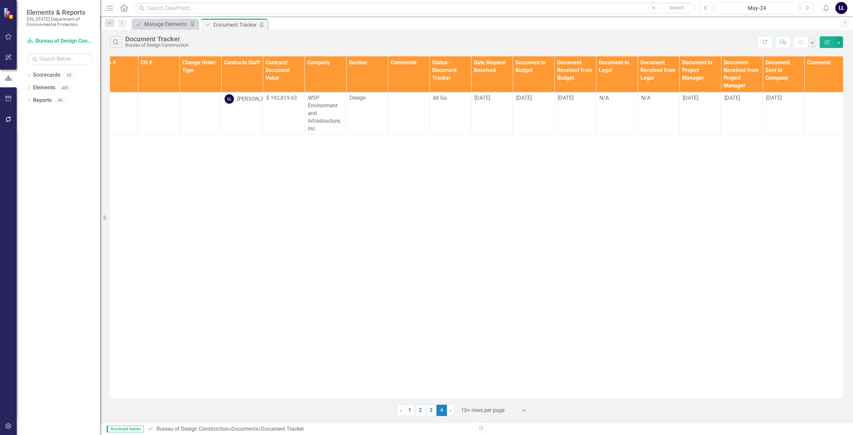
scroll to position [0, 0]
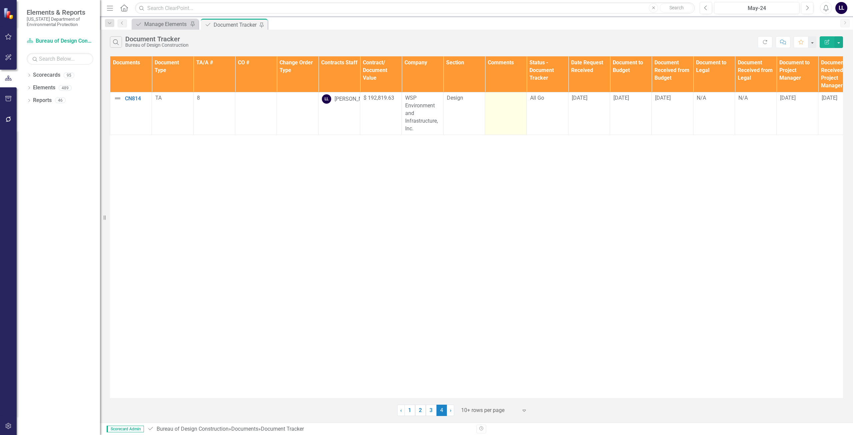
click at [426, 112] on td at bounding box center [506, 113] width 42 height 42
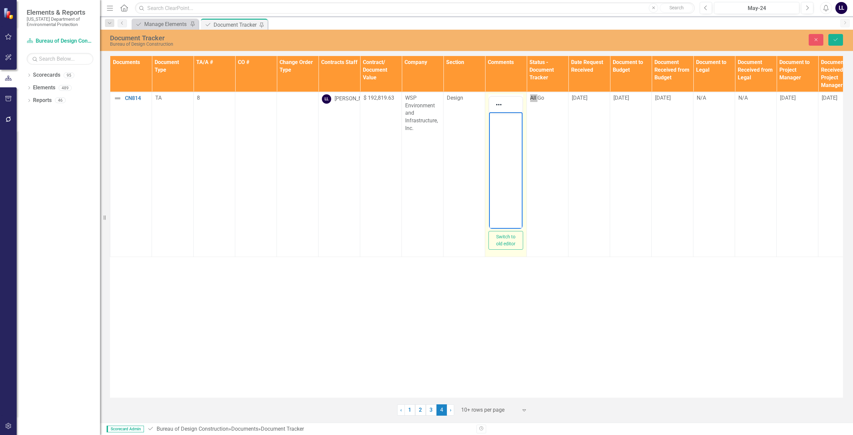
click at [426, 135] on body "Rich Text Area. Press ALT-0 for help." at bounding box center [505, 162] width 33 height 100
click at [426, 120] on p "Rich Text Area. Press ALT-0 for help." at bounding box center [506, 118] width 30 height 8
click at [426, 39] on icon "Save" at bounding box center [836, 39] width 6 height 5
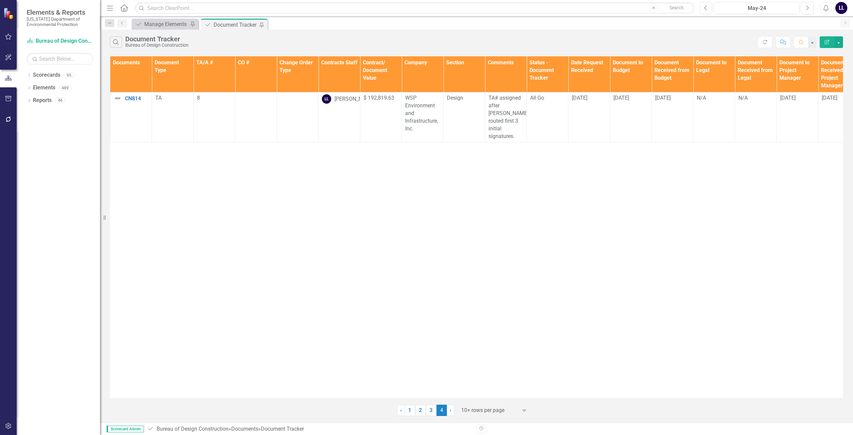
click at [426, 199] on div "Documents Document Type TA/A # CO # Change Order Type Contracts Staff Contract/…" at bounding box center [476, 227] width 733 height 342
click at [426, 410] on link "3" at bounding box center [431, 410] width 11 height 11
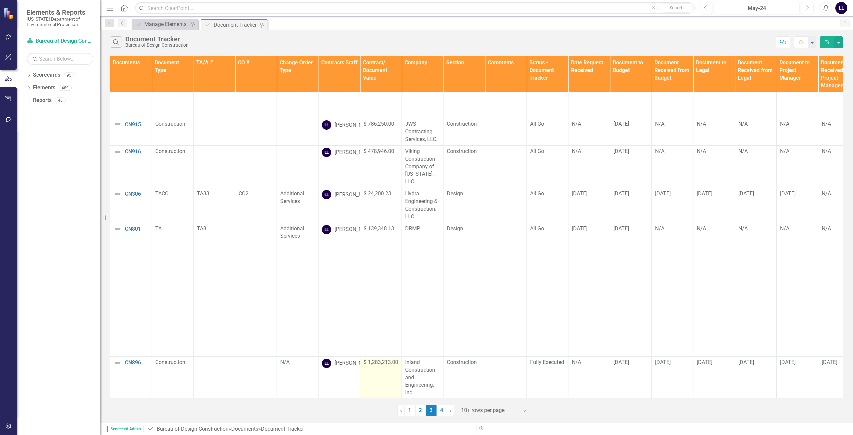
scroll to position [169, 0]
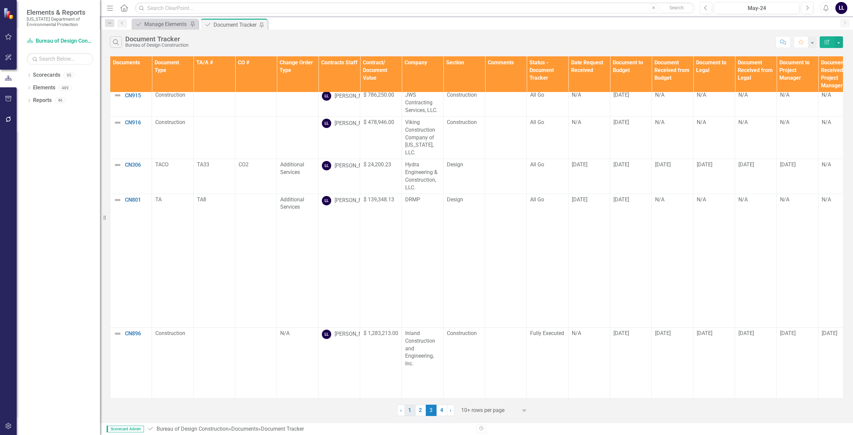
click at [420, 406] on link "2" at bounding box center [420, 410] width 11 height 11
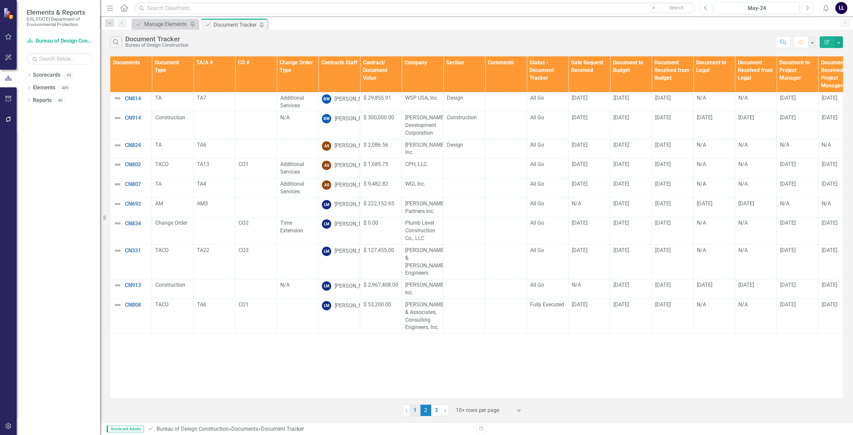
scroll to position [0, 0]
click at [413, 409] on link "1" at bounding box center [415, 410] width 11 height 11
